Goal: Task Accomplishment & Management: Use online tool/utility

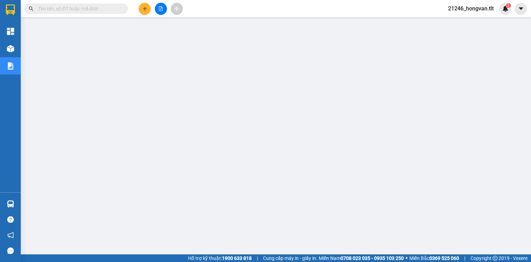
click at [117, 7] on input "text" at bounding box center [79, 9] width 82 height 8
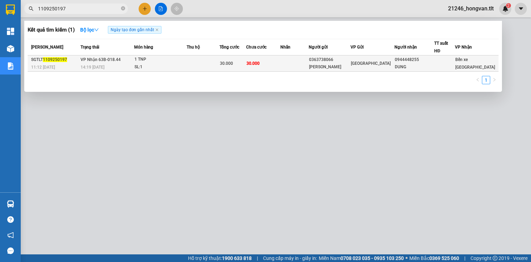
type input "1109250197"
click at [186, 60] on div "1 TNP" at bounding box center [161, 60] width 52 height 8
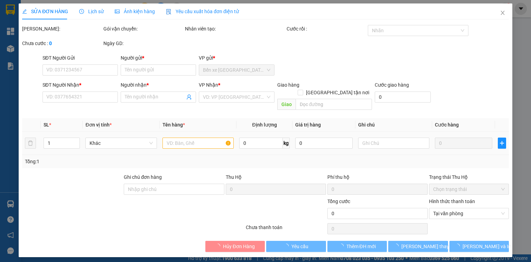
type input "0363738066"
type input "TRẦN NGUYÊN"
type input "0944448255"
type input "DUNG"
type input "30.000"
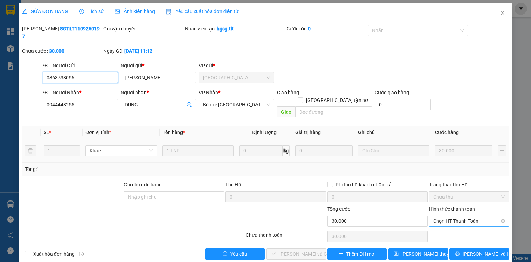
click at [440, 216] on span "Chọn HT Thanh Toán" at bounding box center [469, 221] width 72 height 10
click at [444, 216] on div "Tại văn phòng" at bounding box center [469, 219] width 72 height 8
type input "0"
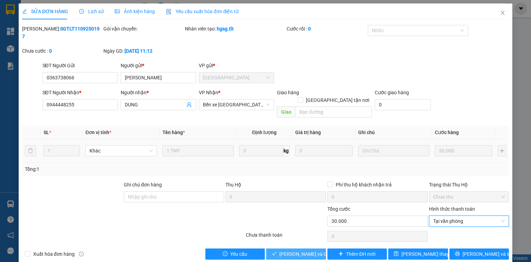
click at [295, 250] on span "Lưu và Giao hàng" at bounding box center [313, 254] width 66 height 8
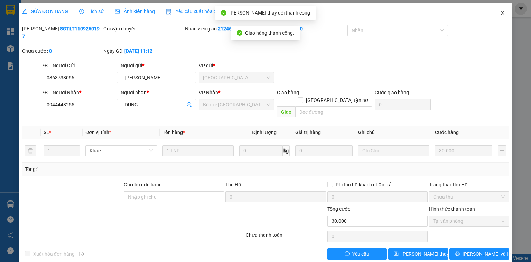
click at [504, 12] on icon "close" at bounding box center [503, 13] width 4 height 4
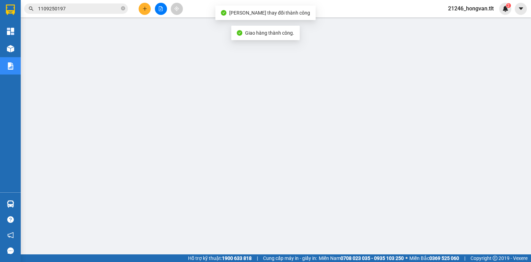
click at [82, 4] on span "1109250197" at bounding box center [76, 8] width 104 height 10
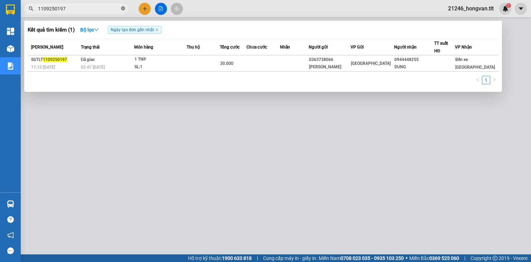
click at [125, 11] on span at bounding box center [123, 9] width 4 height 7
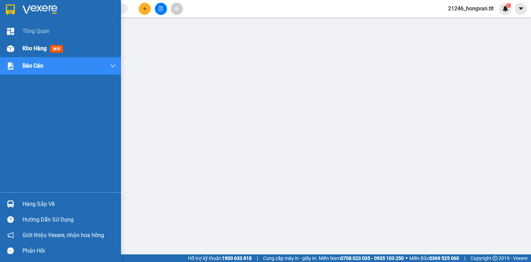
click at [20, 53] on div "Kho hàng mới" at bounding box center [60, 48] width 121 height 17
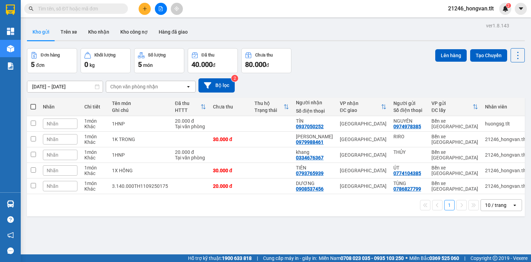
click at [34, 106] on span at bounding box center [33, 107] width 6 height 6
click at [33, 103] on input "checkbox" at bounding box center [33, 103] width 0 height 0
checkbox input "true"
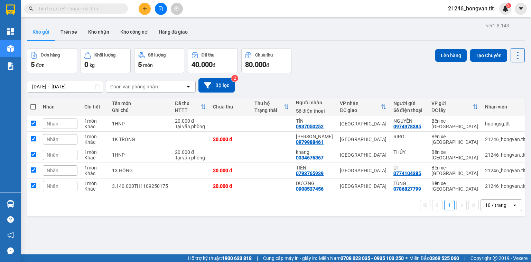
checkbox input "true"
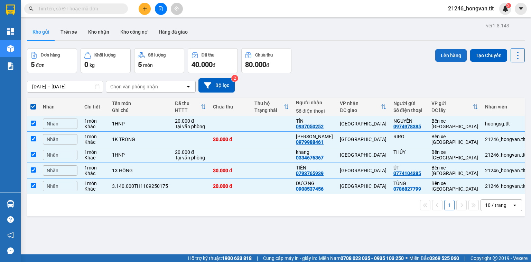
click at [454, 51] on button "Lên hàng" at bounding box center [451, 55] width 31 height 12
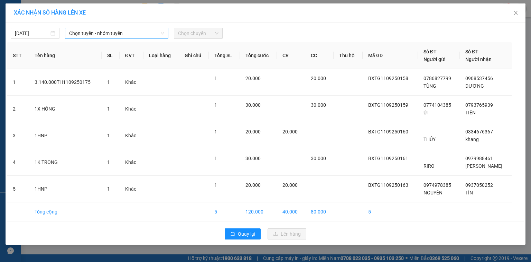
click at [122, 37] on span "Chọn tuyến - nhóm tuyến" at bounding box center [116, 33] width 95 height 10
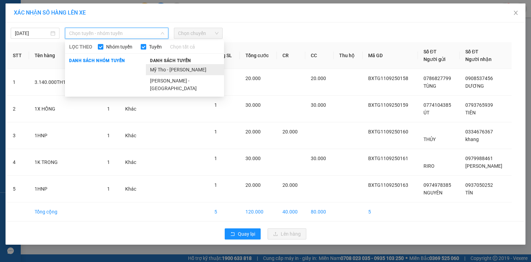
click at [156, 69] on li "Mỹ Tho - Hồ Chí Minh" at bounding box center [185, 69] width 78 height 11
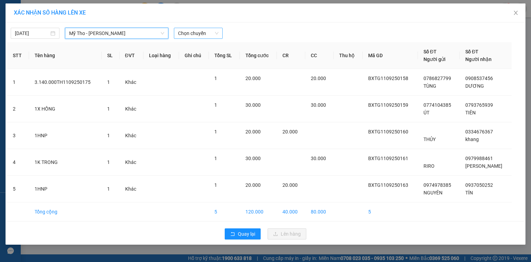
click at [202, 31] on span "Chọn chuyến" at bounding box center [198, 33] width 40 height 10
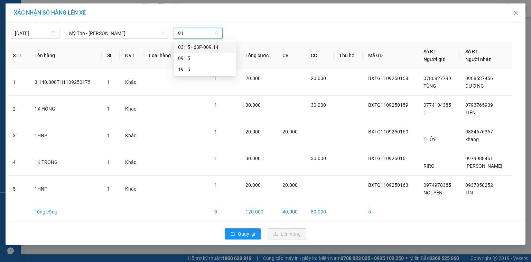
type input "914"
click at [203, 46] on div "03:15 - 63F-009.14" at bounding box center [205, 47] width 54 height 8
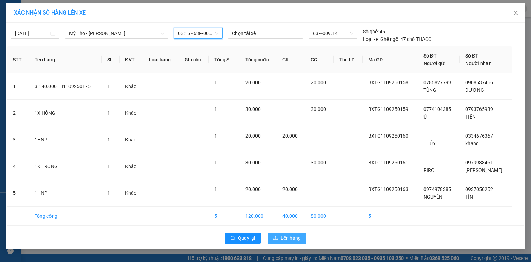
click at [293, 234] on span "Lên hàng" at bounding box center [291, 238] width 20 height 8
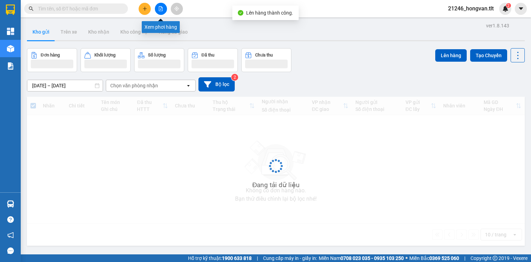
click at [163, 8] on button at bounding box center [161, 9] width 12 height 12
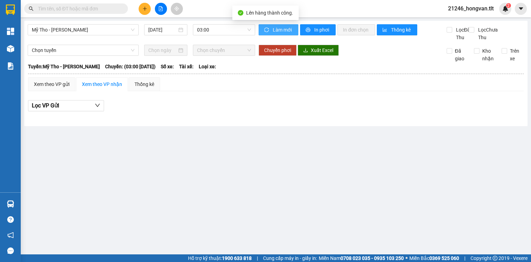
click at [264, 29] on icon "sync" at bounding box center [266, 29] width 5 height 5
click at [238, 29] on span "03:00" at bounding box center [224, 30] width 54 height 10
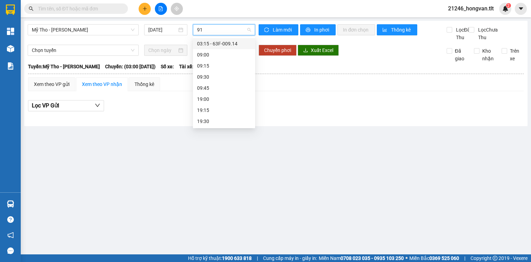
type input "914"
click at [238, 39] on div "03:15 - 63F-009.14" at bounding box center [224, 43] width 62 height 11
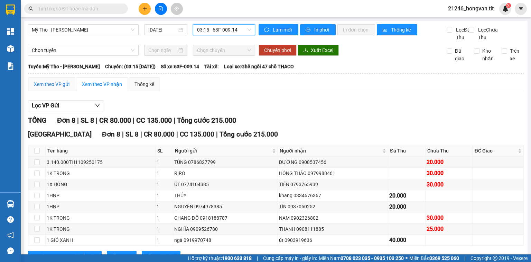
drag, startPoint x: 38, startPoint y: 91, endPoint x: 56, endPoint y: 94, distance: 18.3
click at [38, 88] on div "Xem theo VP gửi" at bounding box center [52, 84] width 36 height 8
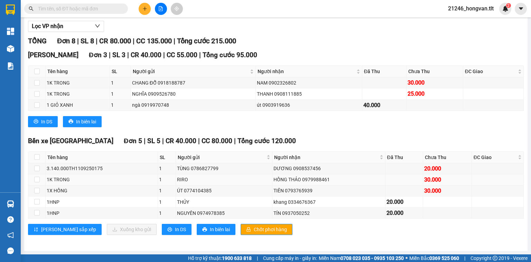
scroll to position [83, 0]
click at [254, 232] on span "Chốt phơi hàng" at bounding box center [270, 229] width 33 height 8
click at [162, 234] on button "In DS" at bounding box center [177, 228] width 30 height 11
